Goal: Task Accomplishment & Management: Use online tool/utility

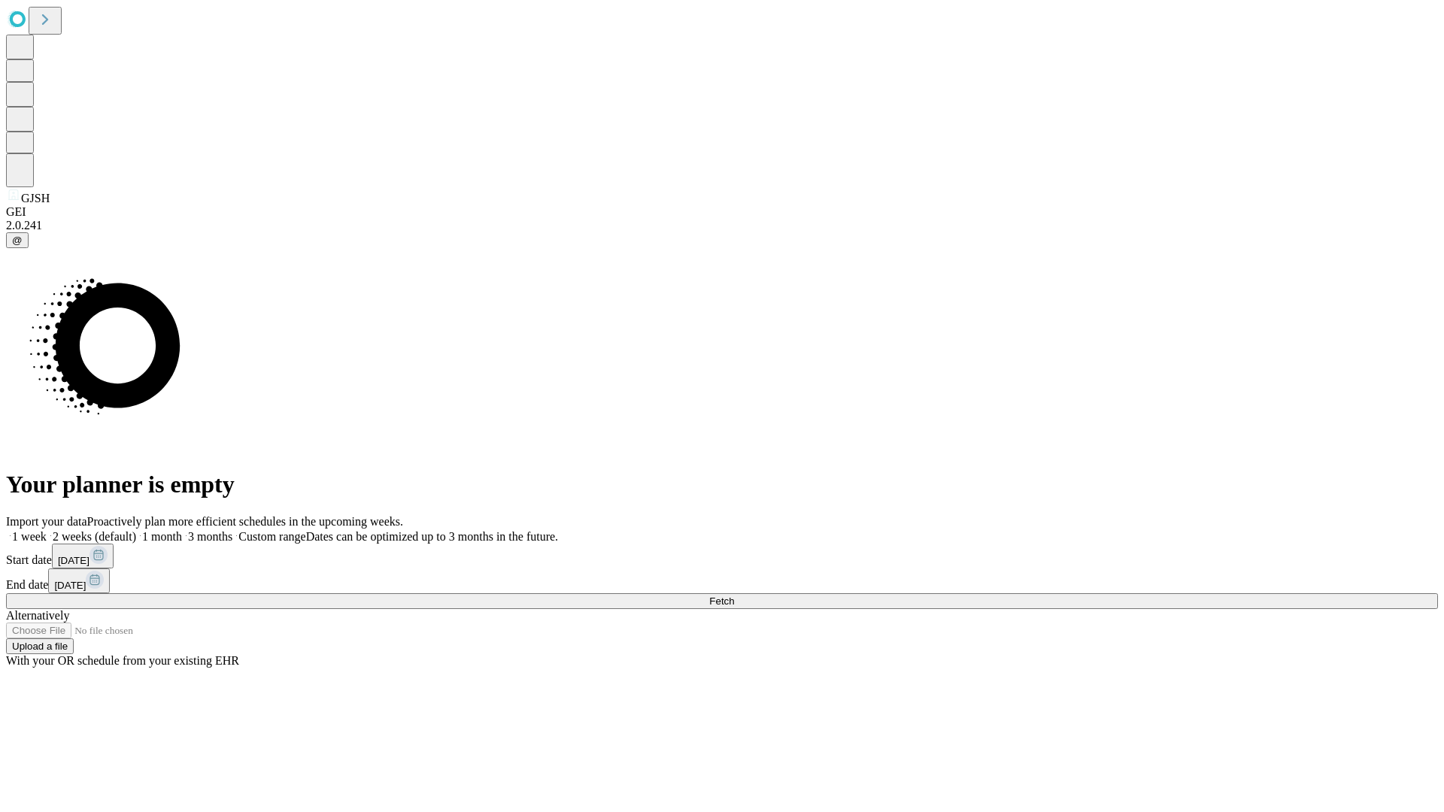
click at [734, 596] on span "Fetch" at bounding box center [721, 601] width 25 height 11
